Goal: Use online tool/utility: Utilize a website feature to perform a specific function

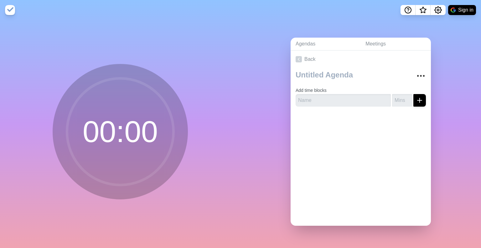
click at [134, 129] on circle at bounding box center [120, 131] width 106 height 106
click at [348, 100] on input "text" at bounding box center [343, 100] width 95 height 13
type input "7"
type input "Start"
click at [402, 96] on input "1" at bounding box center [402, 100] width 20 height 13
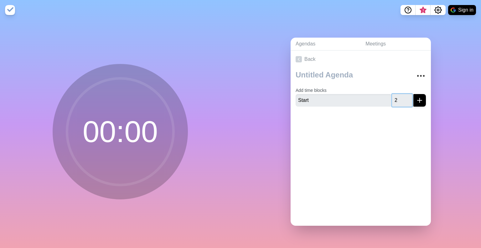
click at [401, 94] on input "2" at bounding box center [402, 100] width 20 height 13
click at [401, 94] on input "3" at bounding box center [402, 100] width 20 height 13
click at [401, 94] on input "4" at bounding box center [402, 100] width 20 height 13
click at [401, 94] on input "5" at bounding box center [402, 100] width 20 height 13
click at [401, 94] on input "6" at bounding box center [402, 100] width 20 height 13
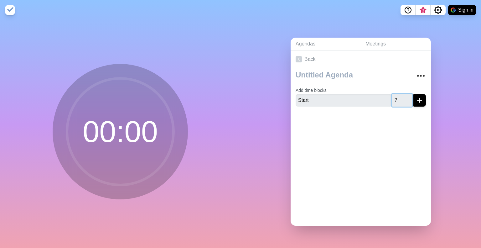
type input "7"
click at [401, 94] on input "7" at bounding box center [402, 100] width 20 height 13
click at [416, 98] on icon "submit" at bounding box center [420, 100] width 8 height 8
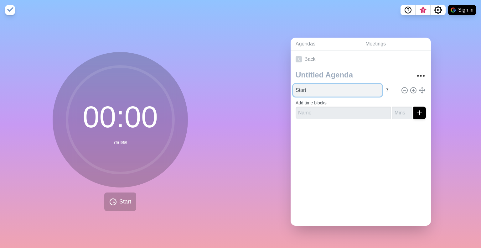
click at [303, 89] on input "Start" at bounding box center [337, 90] width 89 height 13
type input "t"
type input "Timer"
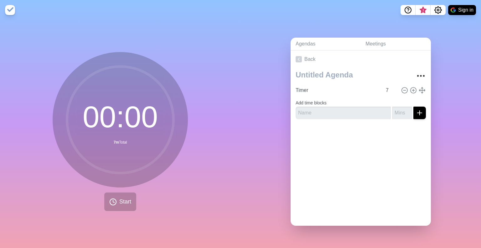
click at [190, 180] on div "00 : 00 7m Total Start" at bounding box center [120, 134] width 241 height 228
click at [124, 202] on span "Start" at bounding box center [125, 201] width 12 height 8
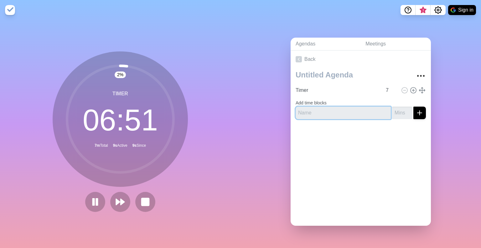
click at [314, 108] on input "text" at bounding box center [343, 112] width 95 height 13
type input "Timer 2"
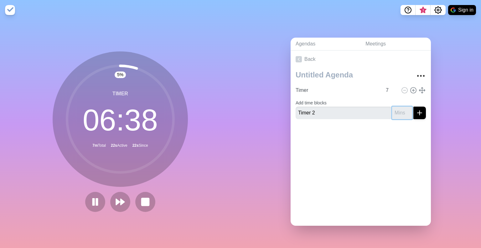
click at [392, 110] on input "number" at bounding box center [402, 112] width 20 height 13
type input "5"
click at [416, 111] on icon "submit" at bounding box center [420, 113] width 8 height 8
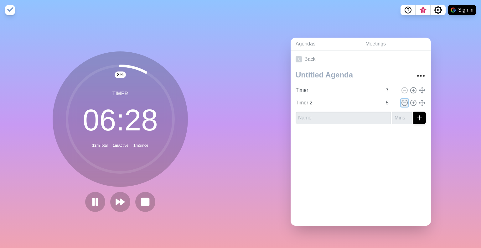
click at [401, 99] on icon at bounding box center [404, 102] width 7 height 7
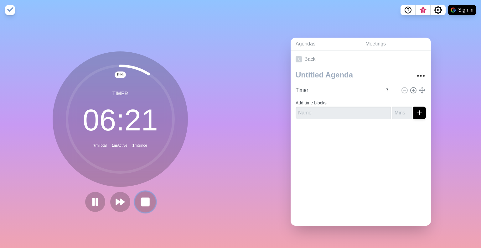
click at [141, 198] on rect at bounding box center [145, 202] width 8 height 8
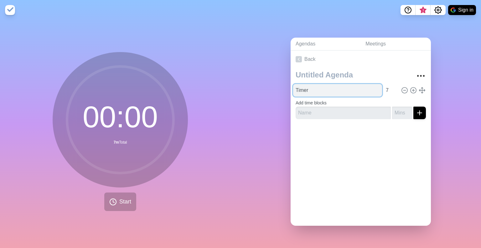
click at [313, 87] on input "Timer" at bounding box center [337, 90] width 89 height 13
type input "Timer1"
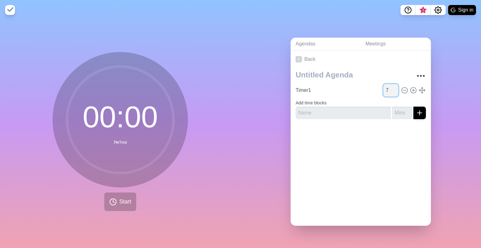
click at [383, 86] on input "7" at bounding box center [390, 90] width 15 height 13
type input "1"
click at [119, 200] on span "Start" at bounding box center [125, 201] width 12 height 8
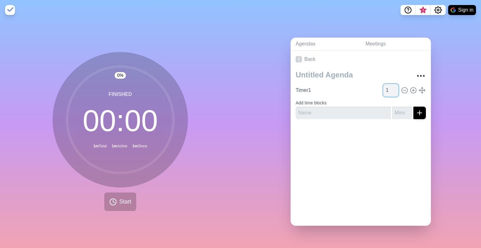
click at [383, 89] on input "1" at bounding box center [390, 90] width 15 height 13
type input "0.5"
click at [120, 198] on span "Start" at bounding box center [125, 201] width 12 height 8
click at [383, 85] on input "0.5" at bounding box center [390, 90] width 15 height 13
type input "0"
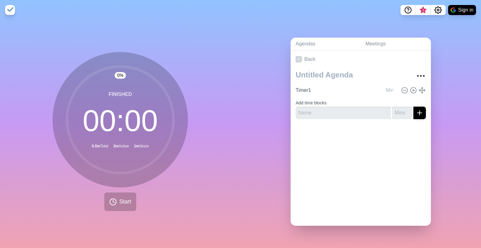
type input "0"
click at [438, 12] on icon "Settings" at bounding box center [438, 10] width 8 height 8
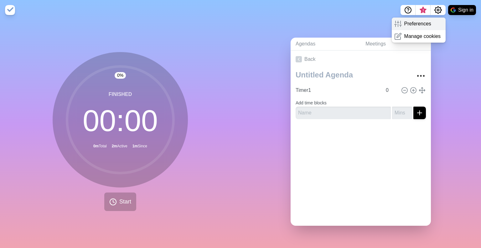
click at [421, 23] on p "Preferences" at bounding box center [417, 24] width 27 height 8
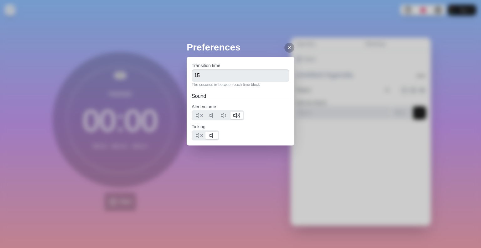
click at [270, 29] on div "Preferences Transition time 15 The seconds in-between each time block Sound Ale…" at bounding box center [240, 124] width 481 height 248
